Goal: Task Accomplishment & Management: Complete application form

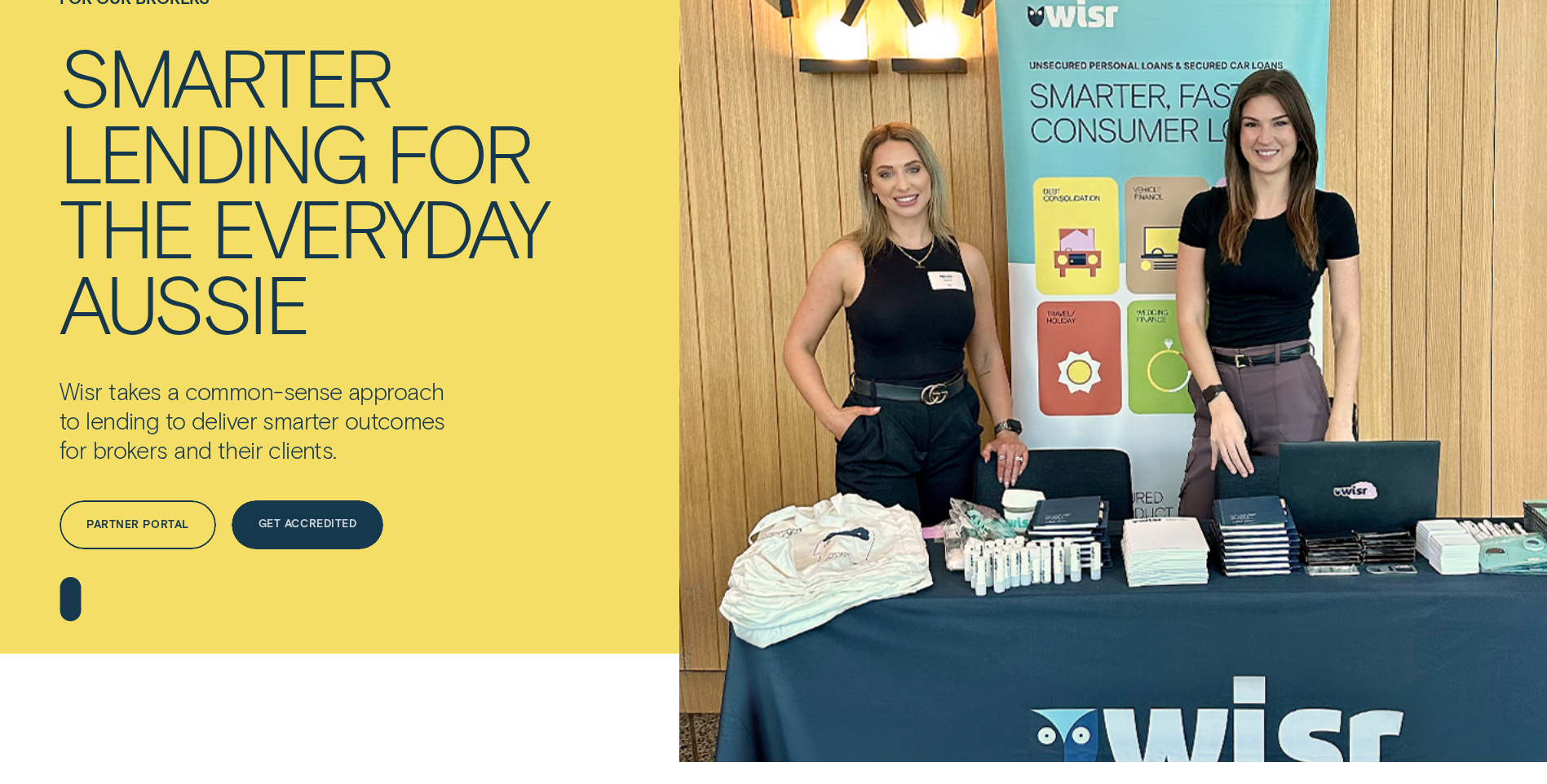
scroll to position [163, 0]
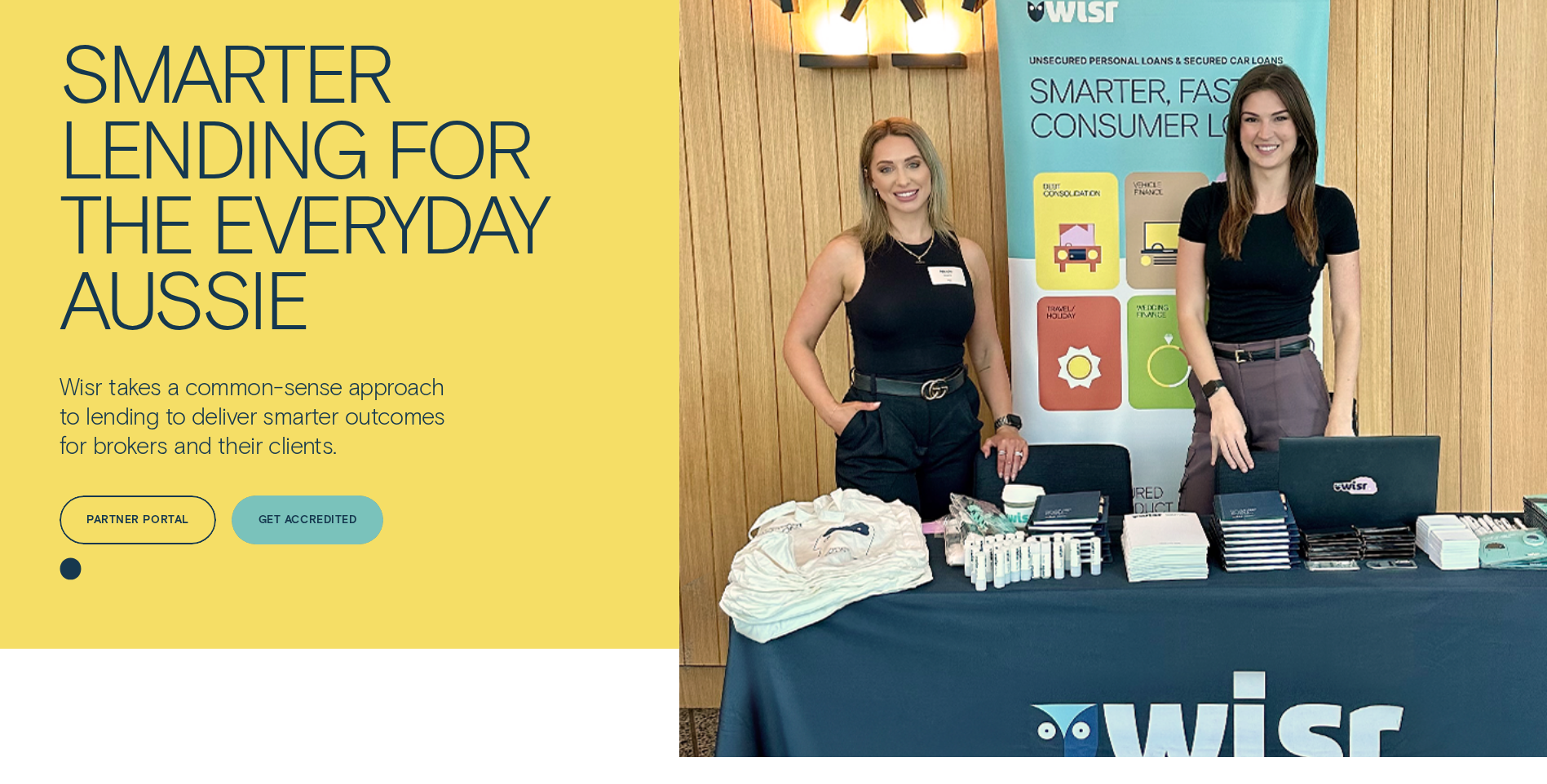
click at [322, 515] on div "Get Accredited" at bounding box center [307, 520] width 98 height 10
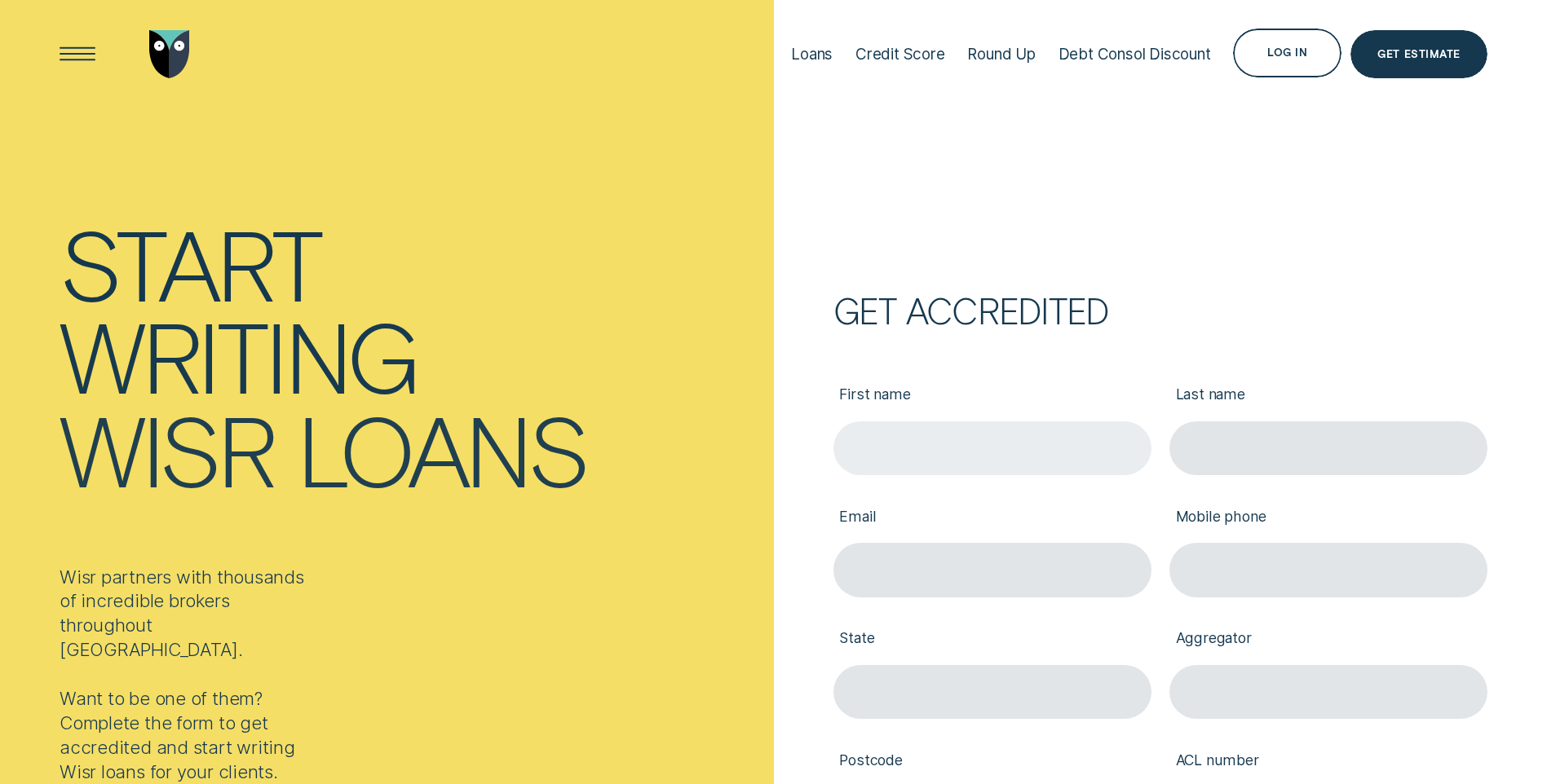
click at [924, 448] on input "First name" at bounding box center [993, 448] width 318 height 54
type input "[PERSON_NAME]"
type input "Kiernander"
type input "[PERSON_NAME][EMAIL_ADDRESS][PERSON_NAME][DOMAIN_NAME]"
type input "0412347953"
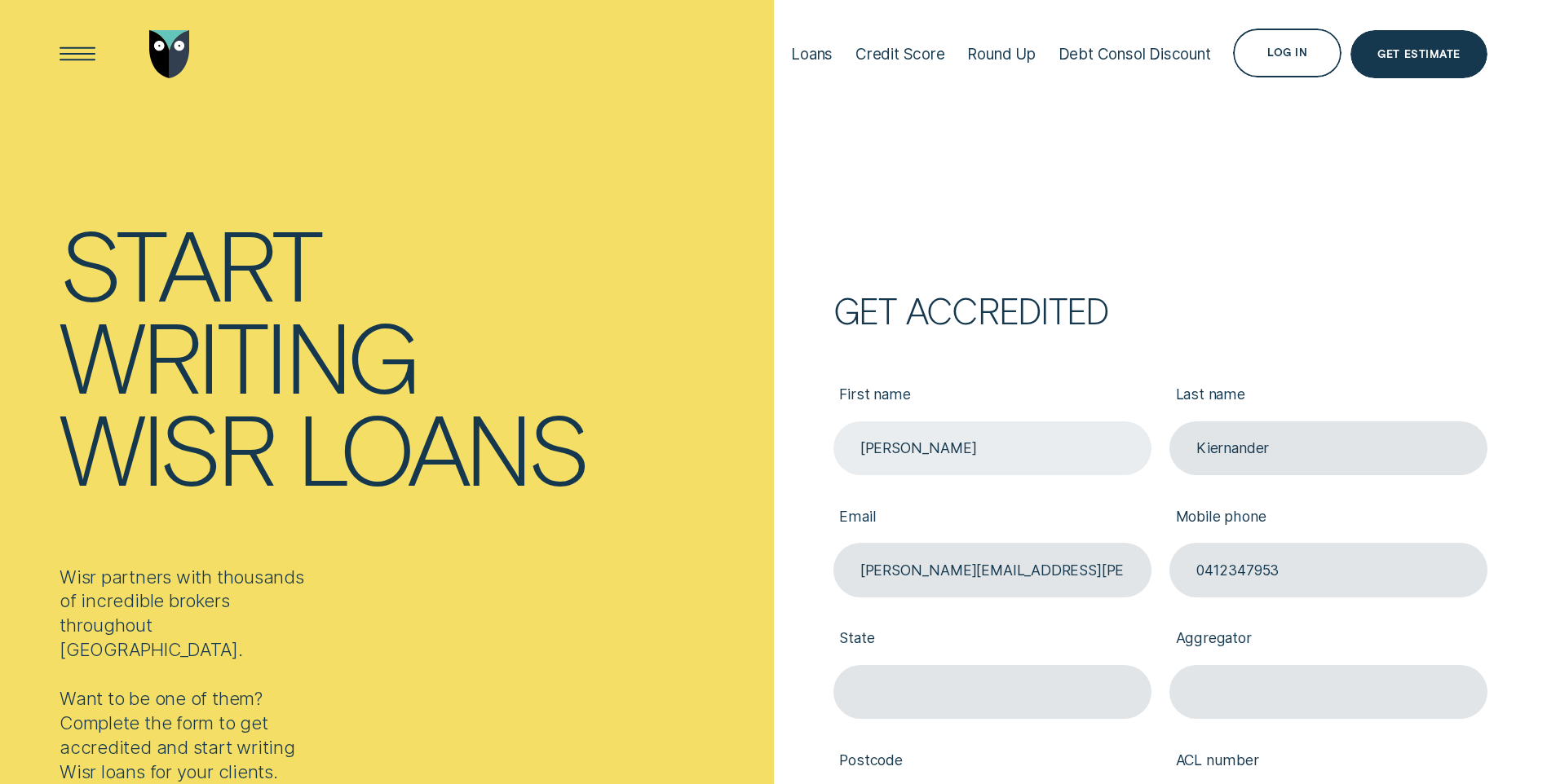
type input "5128"
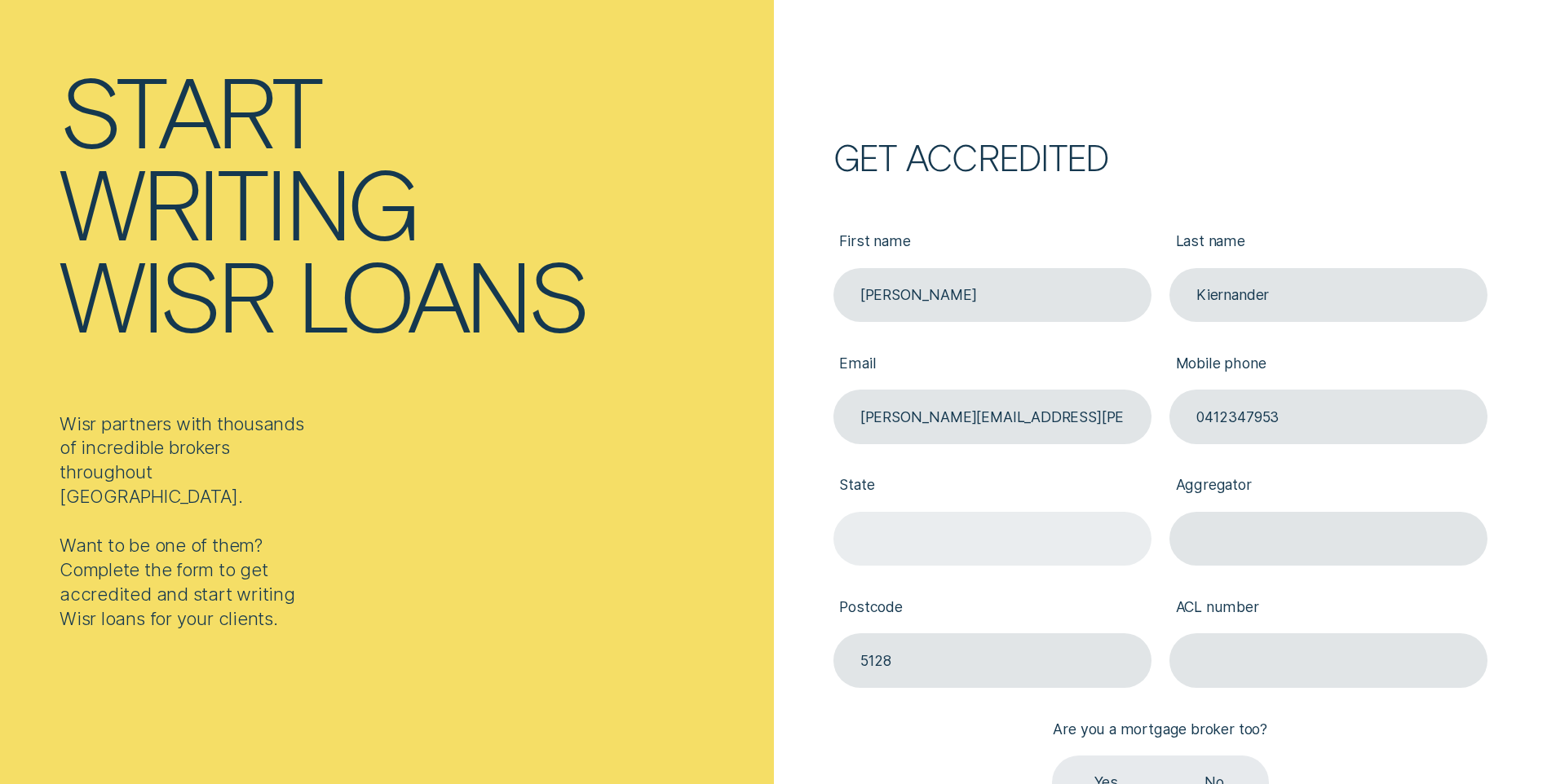
scroll to position [163, 0]
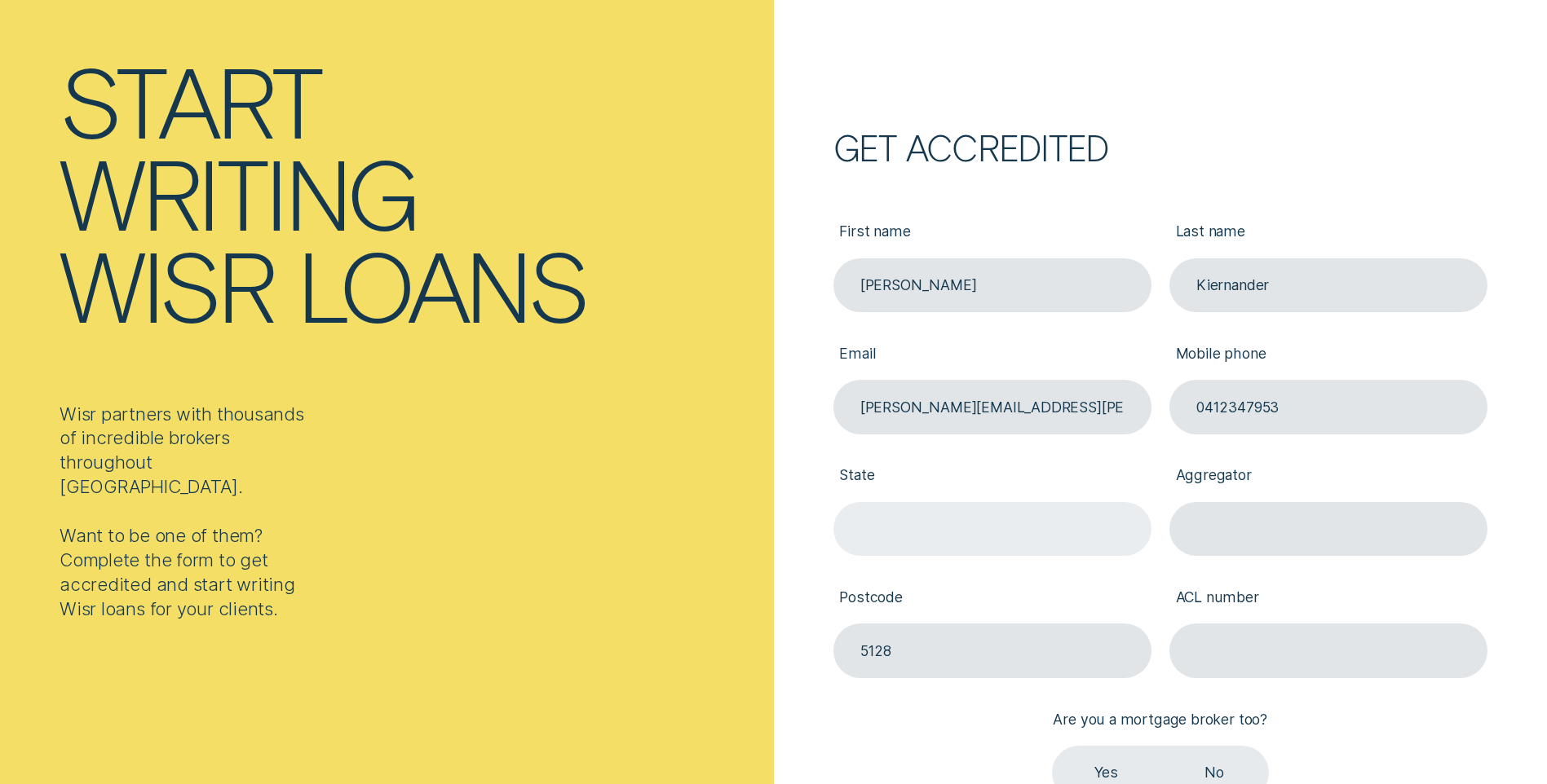
click at [1018, 535] on input "State" at bounding box center [993, 529] width 318 height 54
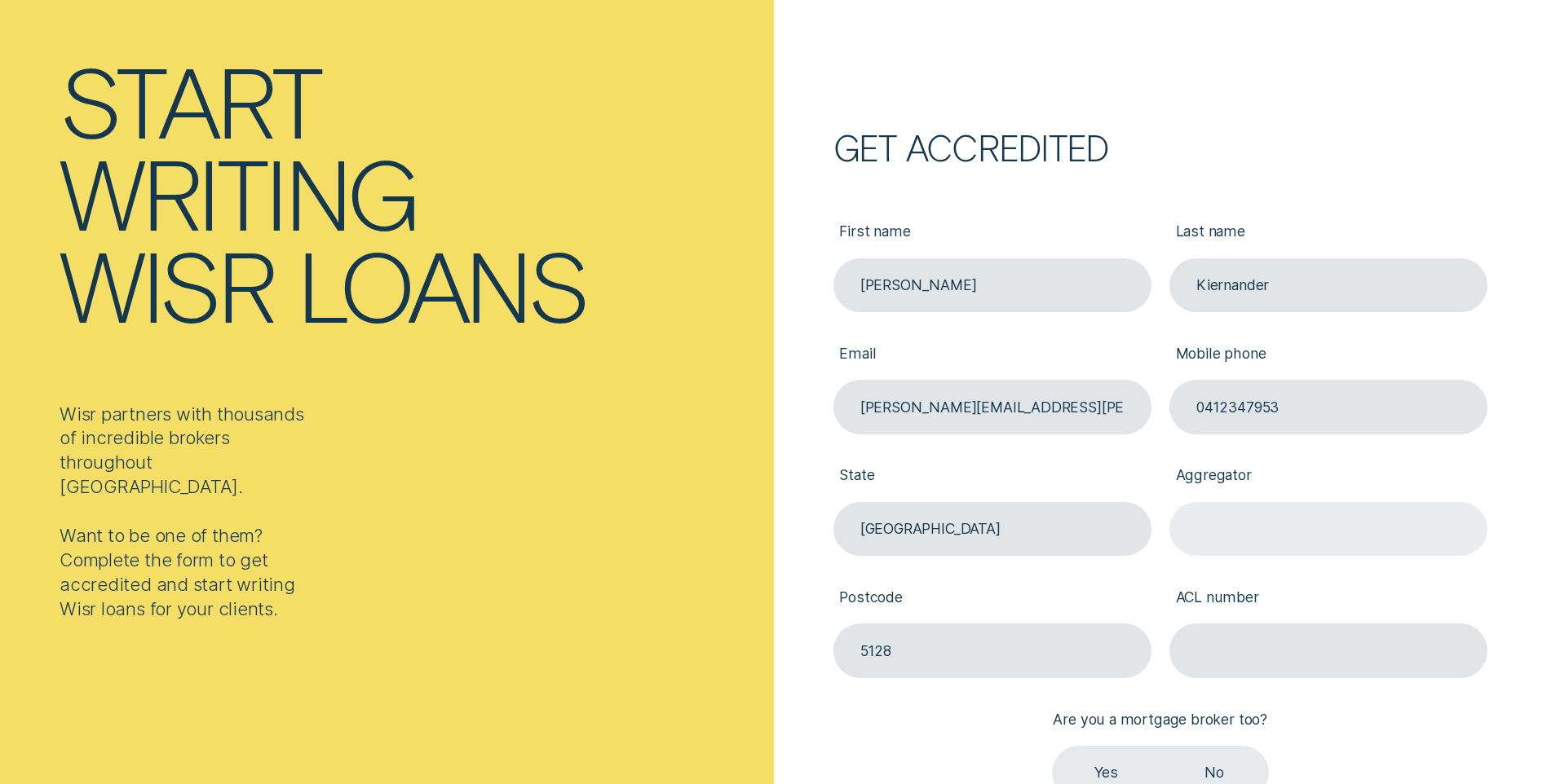
type input "[GEOGRAPHIC_DATA]"
click at [1232, 531] on input "Aggregator" at bounding box center [1328, 529] width 318 height 54
type input "F"
type input "Fintelligence"
click at [988, 271] on input "[PERSON_NAME]" at bounding box center [993, 285] width 318 height 54
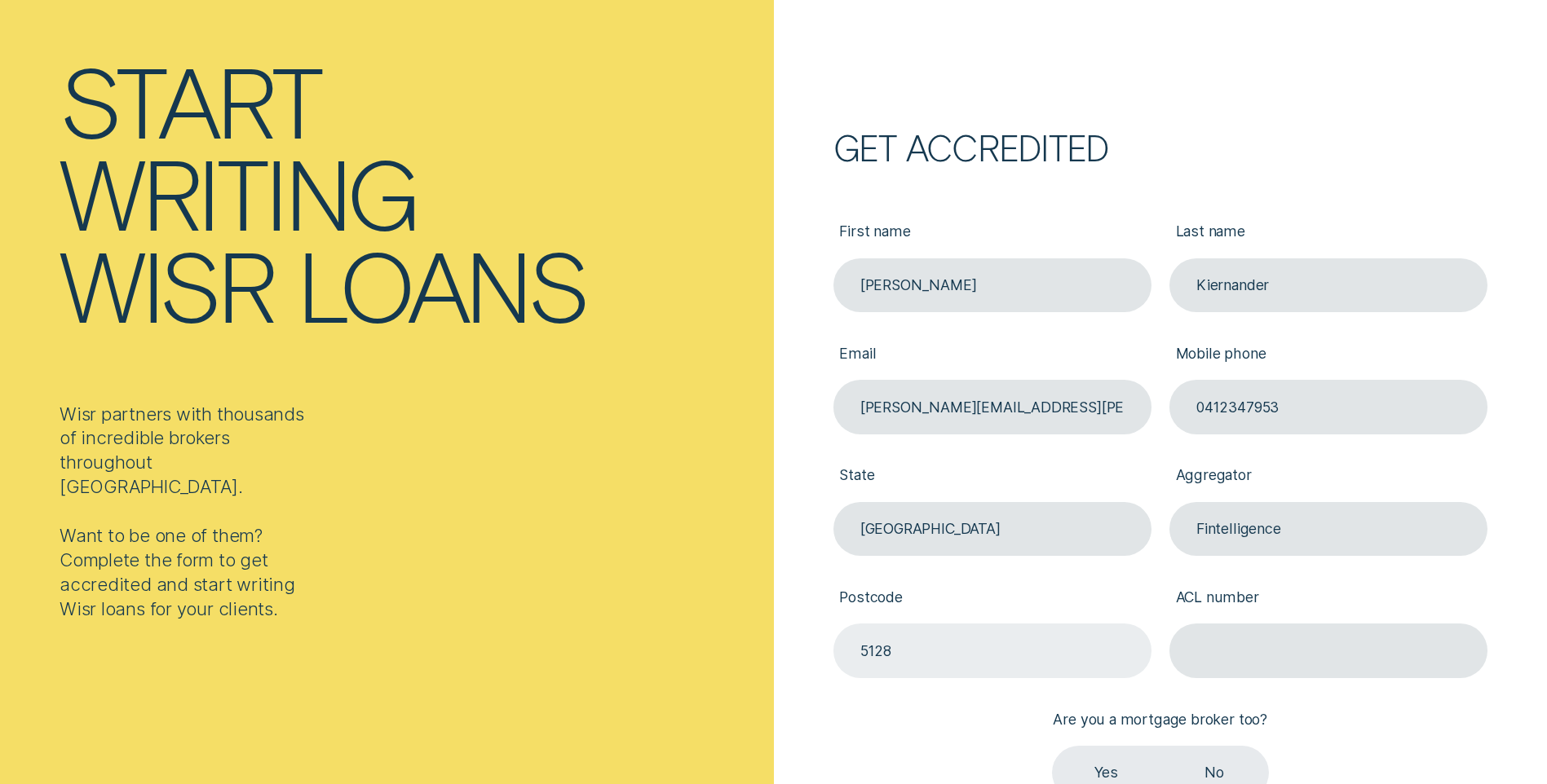
click at [948, 651] on input "5128" at bounding box center [993, 650] width 318 height 54
click at [921, 646] on input "Postcode" at bounding box center [993, 650] width 318 height 54
type input "4227"
type input "[PERSON_NAME]"
type input "Kiernander"
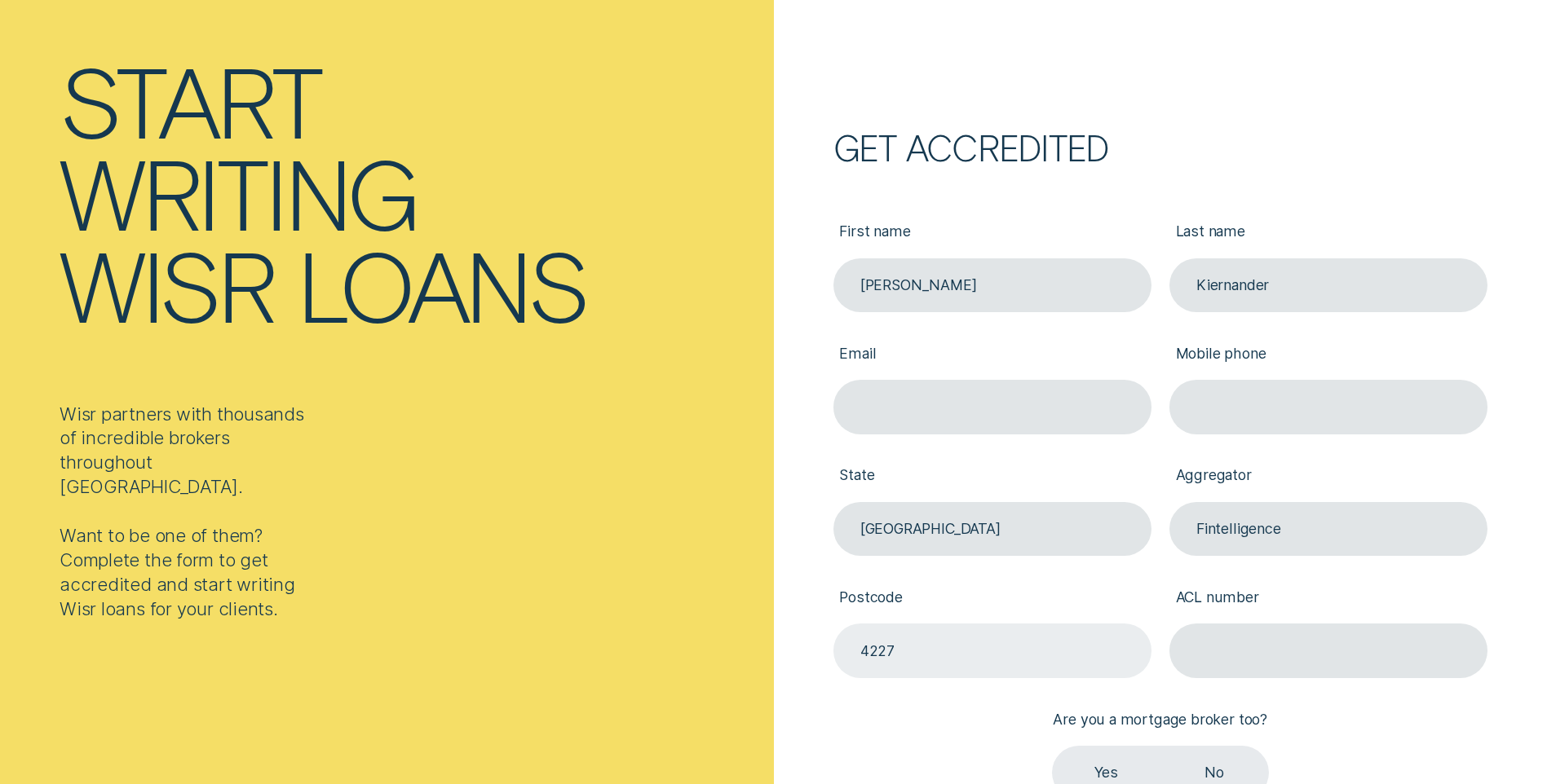
type input "[PERSON_NAME][EMAIL_ADDRESS][PERSON_NAME][DOMAIN_NAME]"
type input "0412347953"
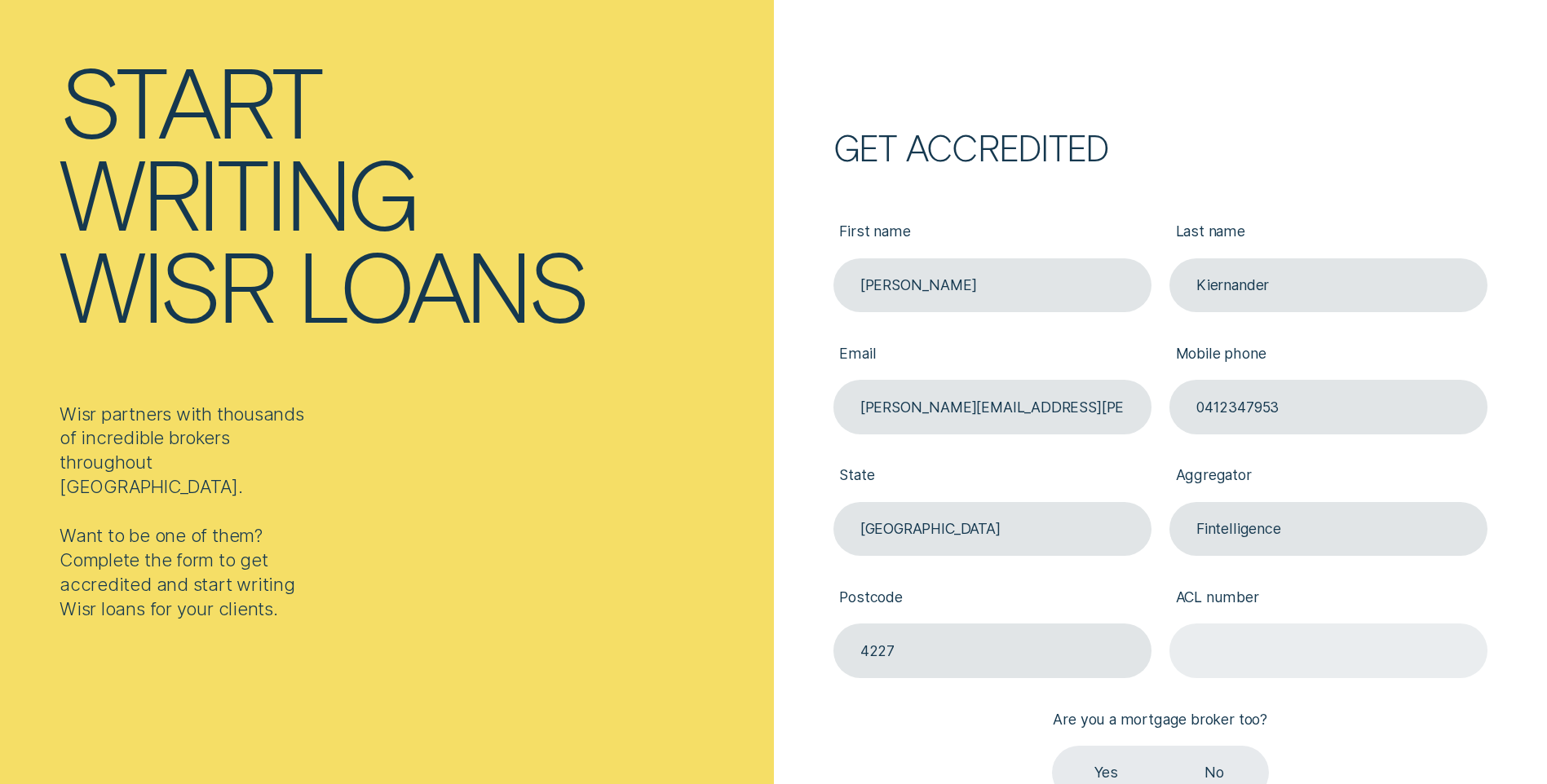
click at [1220, 640] on input "ACL number" at bounding box center [1328, 650] width 318 height 54
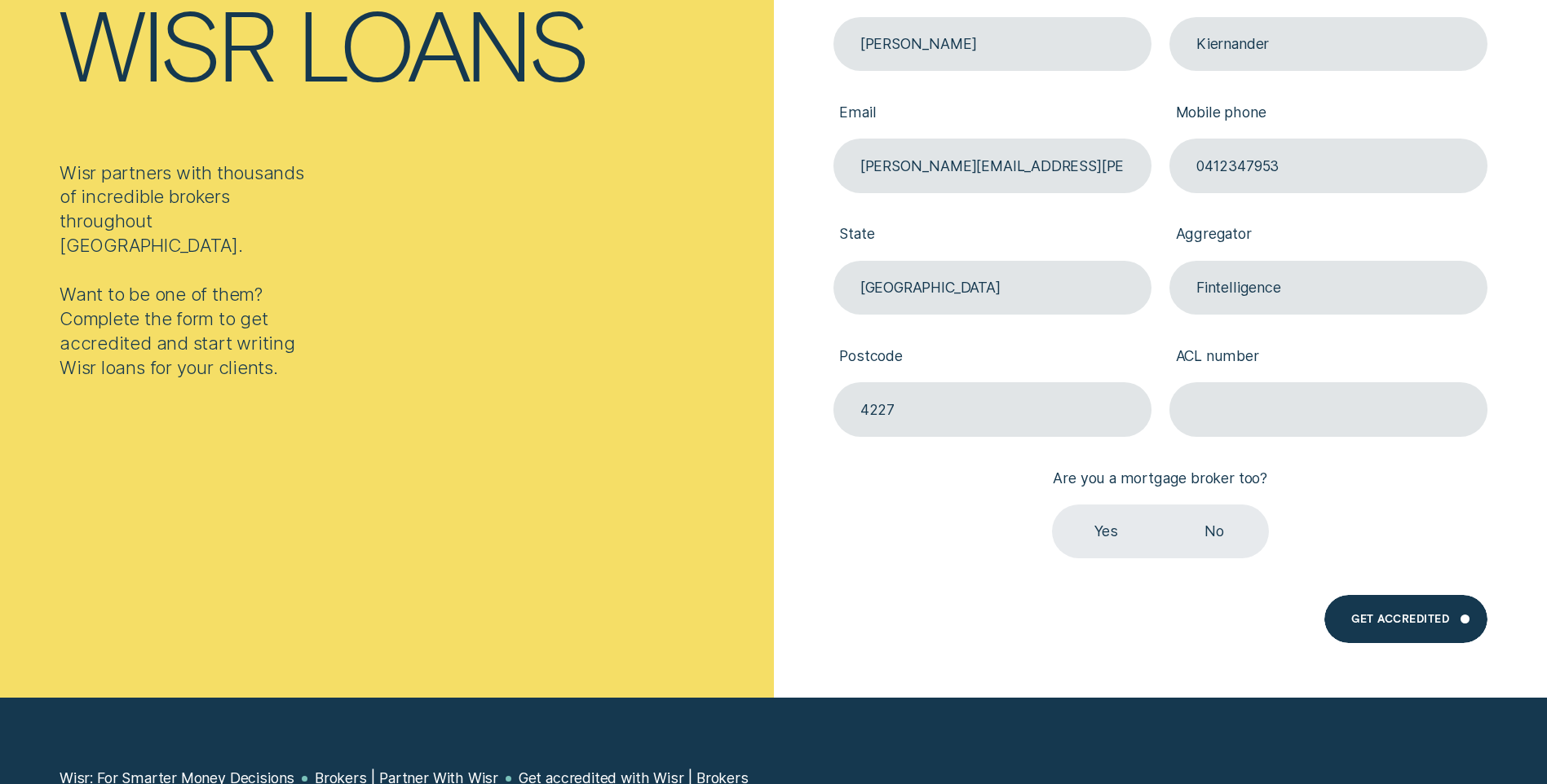
scroll to position [407, 0]
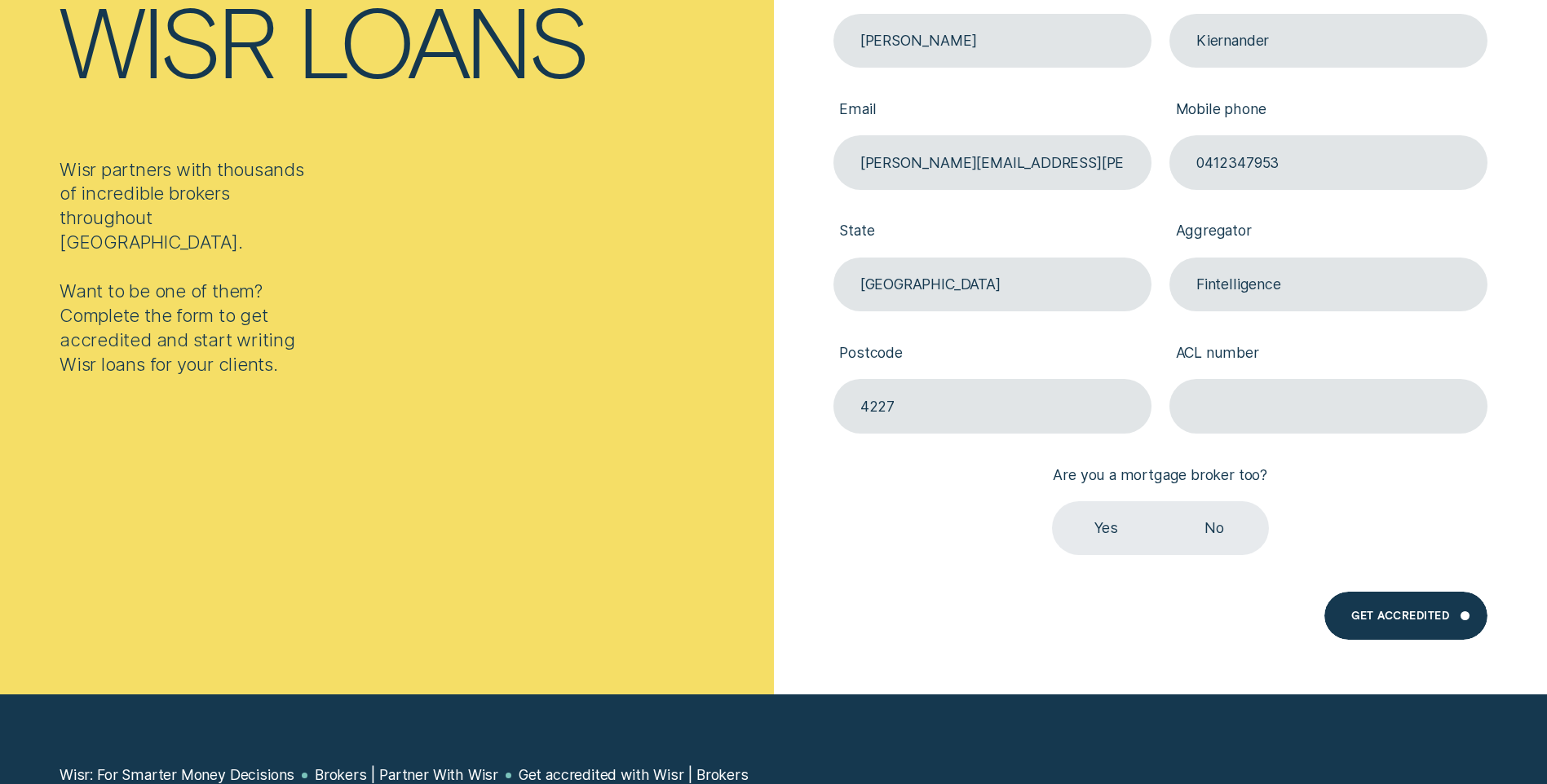
click at [1212, 529] on label "No" at bounding box center [1215, 528] width 109 height 54
click at [1160, 501] on input "No" at bounding box center [1160, 501] width 0 height 0
click at [1257, 420] on input "ACL number" at bounding box center [1328, 405] width 318 height 54
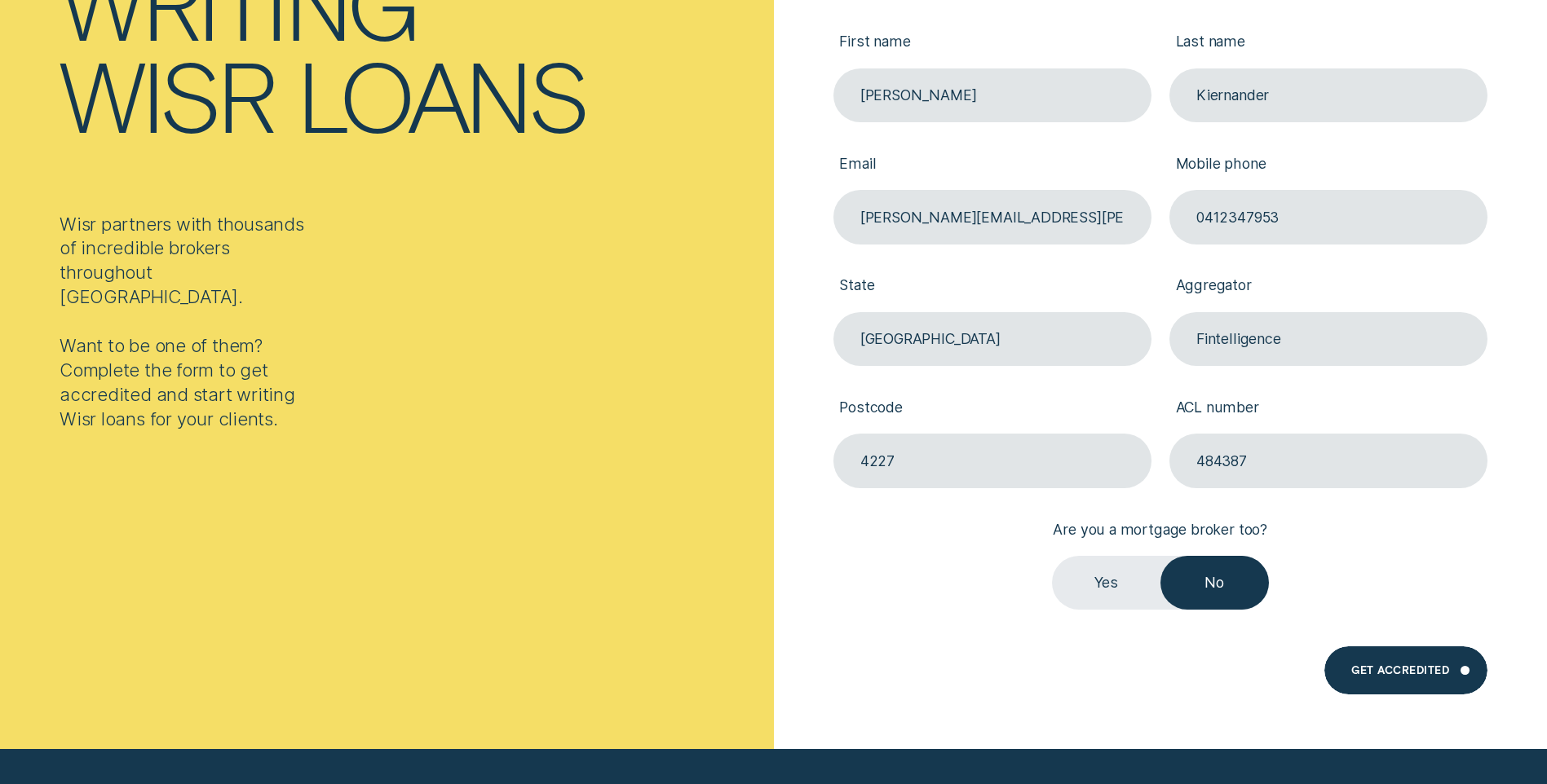
scroll to position [326, 0]
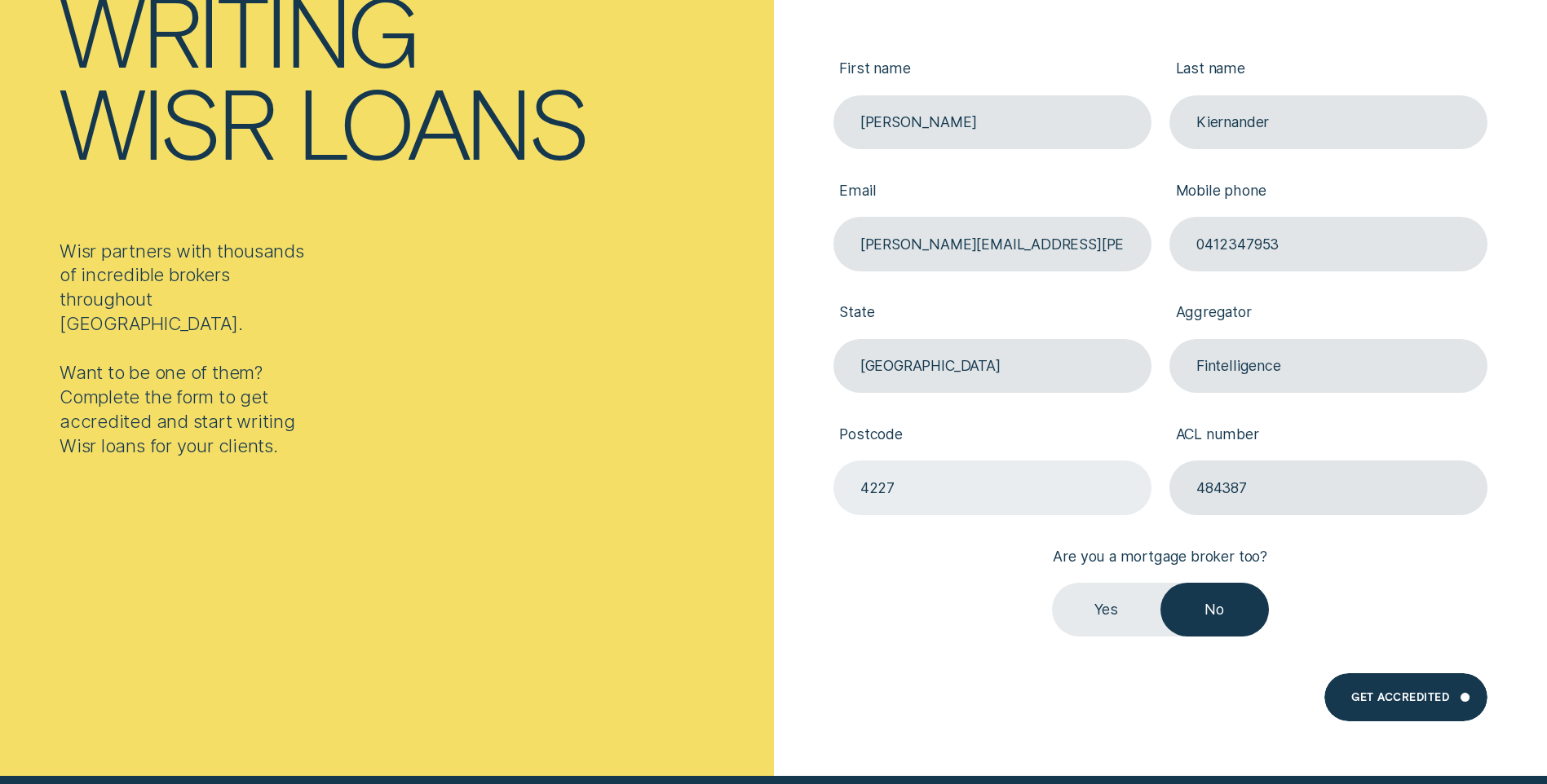
type input "484387"
click at [950, 481] on input "4227" at bounding box center [993, 487] width 318 height 54
type input "4227"
click at [1316, 243] on input "0412347953" at bounding box center [1328, 244] width 318 height 54
type input "0412347953"
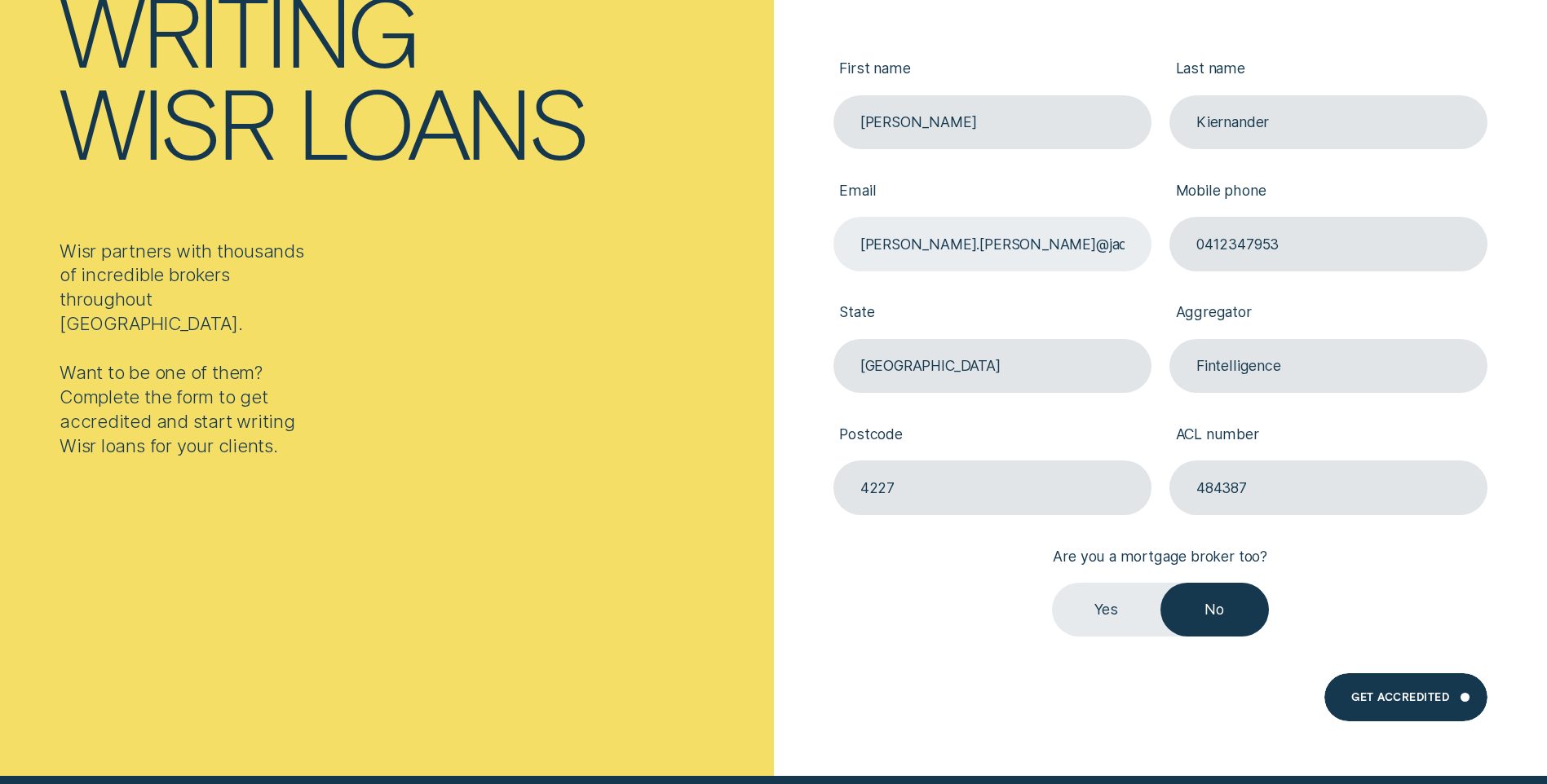
type input "[PERSON_NAME][EMAIL_ADDRESS][PERSON_NAME][DOMAIN_NAME]"
type input "Kiernander"
click at [963, 135] on input "[PERSON_NAME]" at bounding box center [993, 122] width 318 height 54
type input "[PERSON_NAME]"
click at [1011, 38] on div "First name [PERSON_NAME]" at bounding box center [992, 88] width 336 height 122
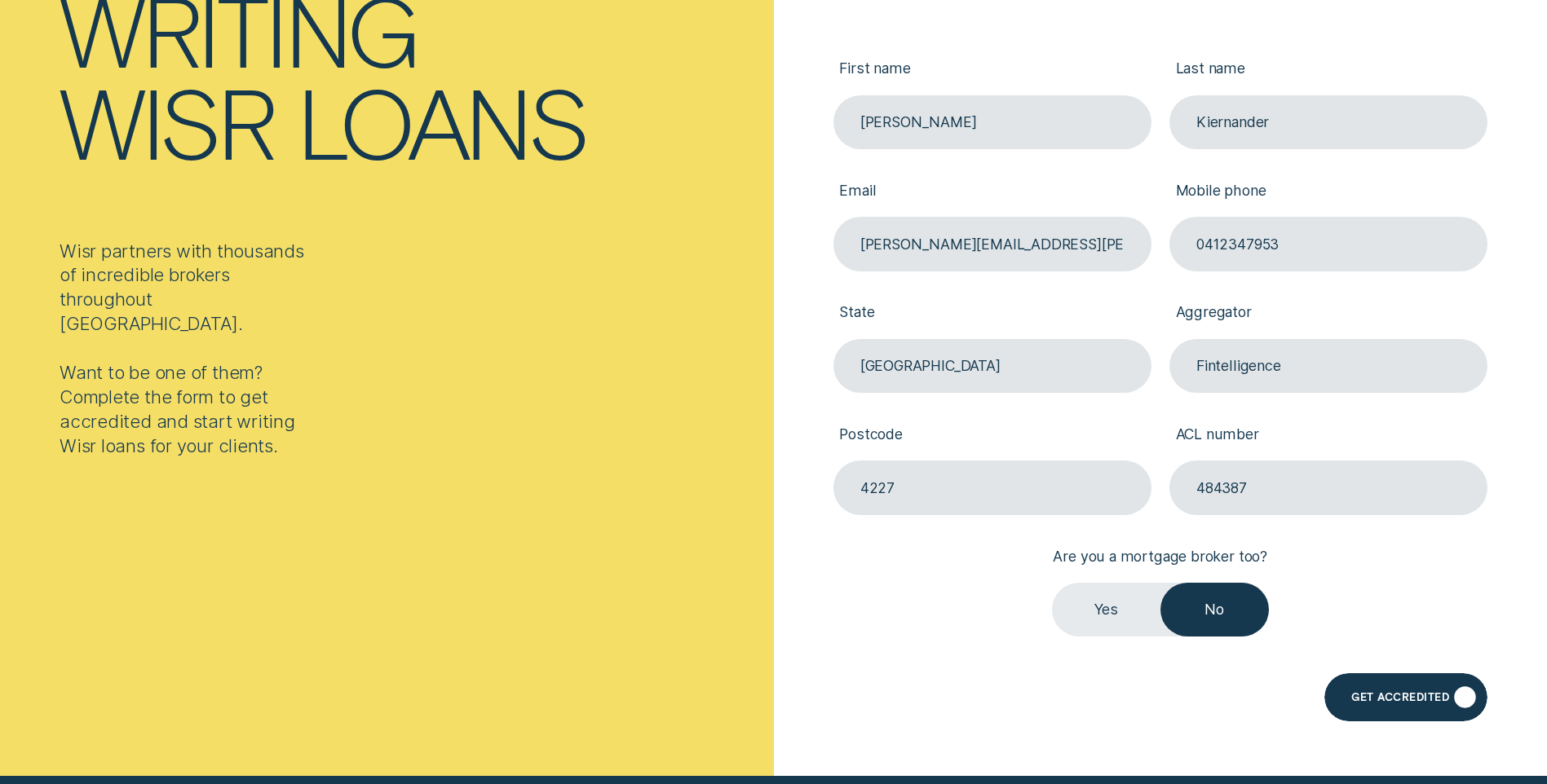
click at [1404, 697] on div "Get Accredited" at bounding box center [1400, 699] width 98 height 10
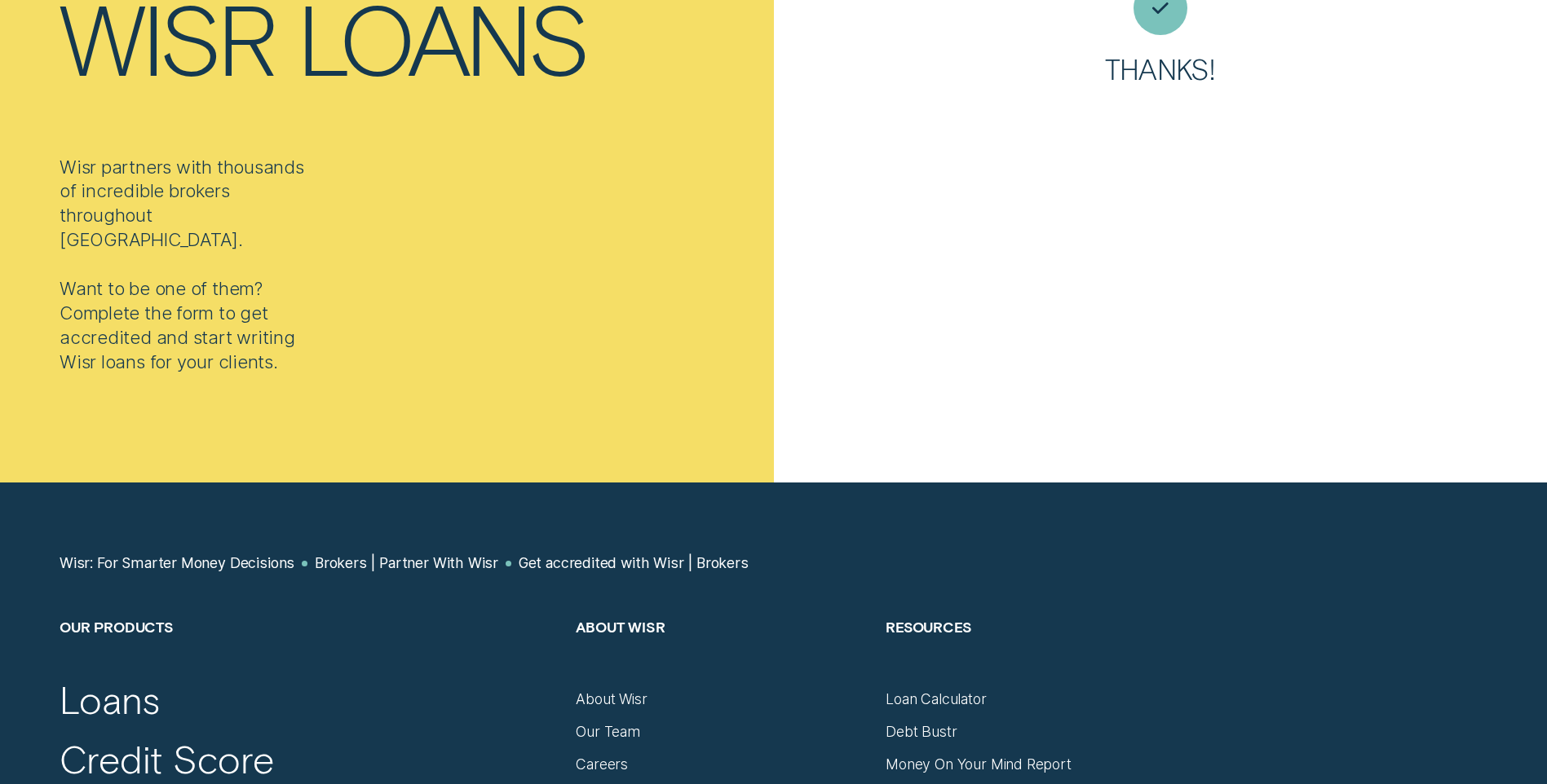
scroll to position [0, 0]
